Goal: Task Accomplishment & Management: Manage account settings

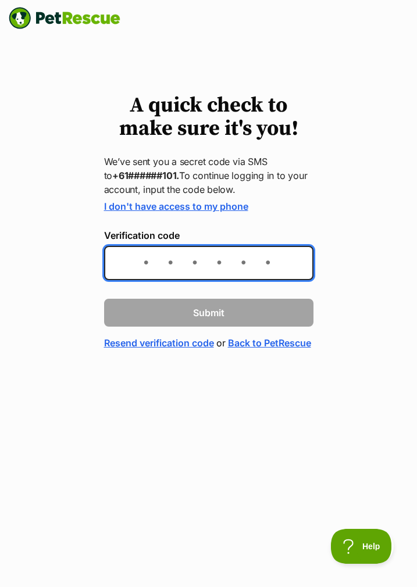
click at [305, 260] on input "Verification code" at bounding box center [208, 263] width 209 height 34
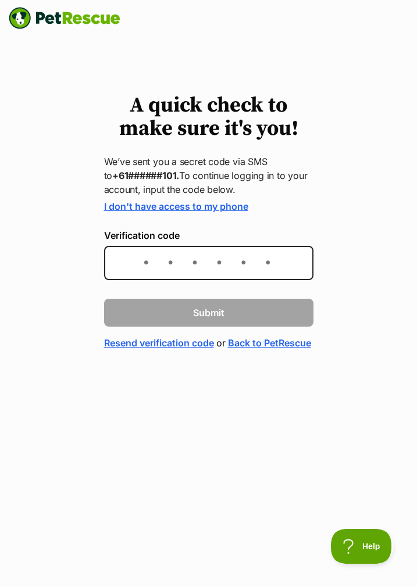
click at [212, 339] on link "Resend verification code" at bounding box center [159, 343] width 110 height 14
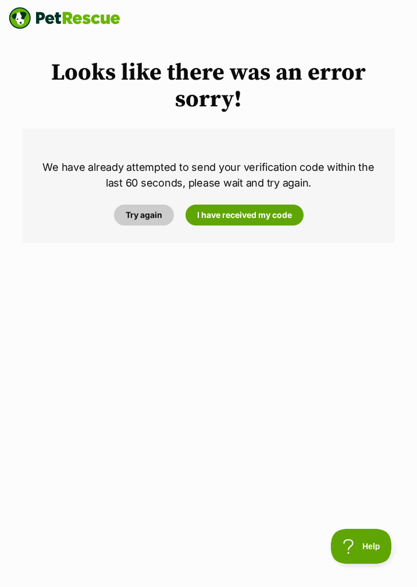
click at [145, 220] on link "Try again" at bounding box center [144, 215] width 60 height 21
click at [144, 219] on link "Try again" at bounding box center [144, 215] width 60 height 21
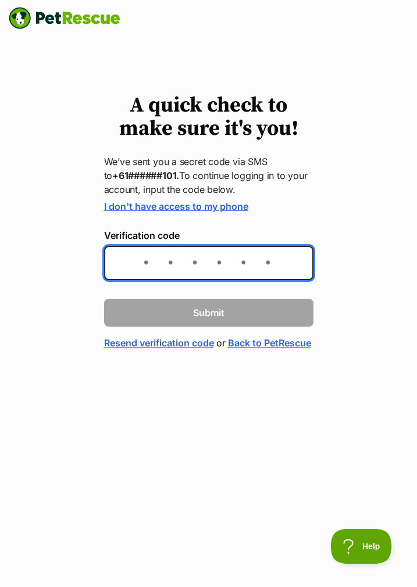
click at [265, 262] on input "Verification code" at bounding box center [208, 263] width 209 height 34
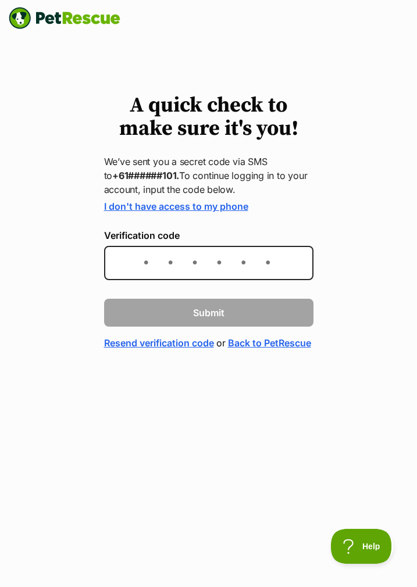
click at [214, 345] on link "Resend verification code" at bounding box center [159, 343] width 110 height 14
click at [199, 345] on link "Resend verification code" at bounding box center [159, 343] width 110 height 14
